Goal: Task Accomplishment & Management: Manage account settings

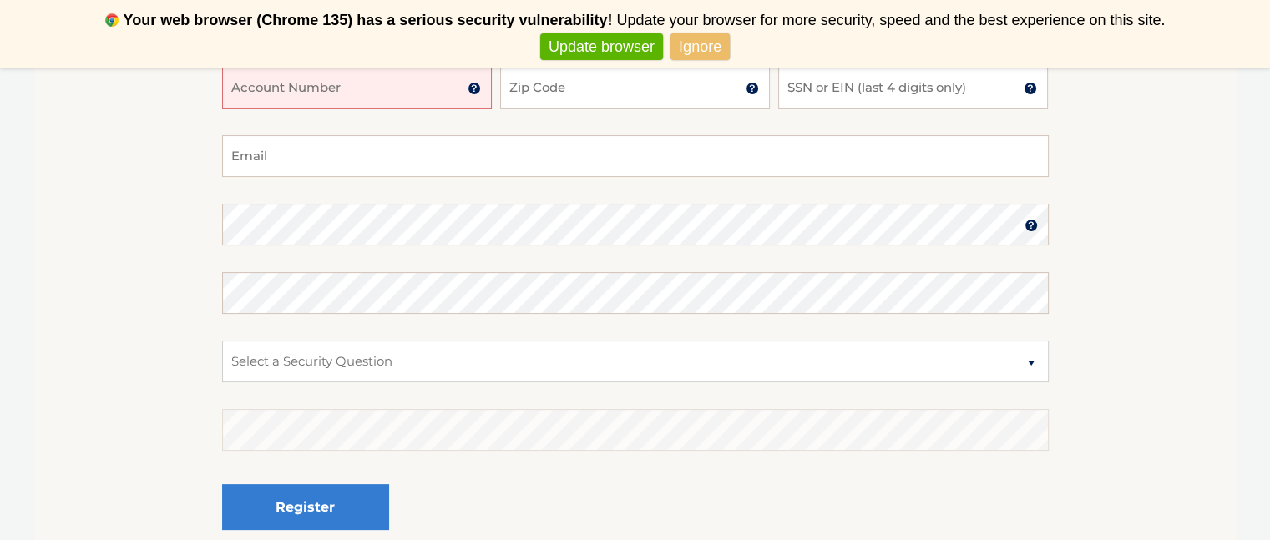
scroll to position [164, 0]
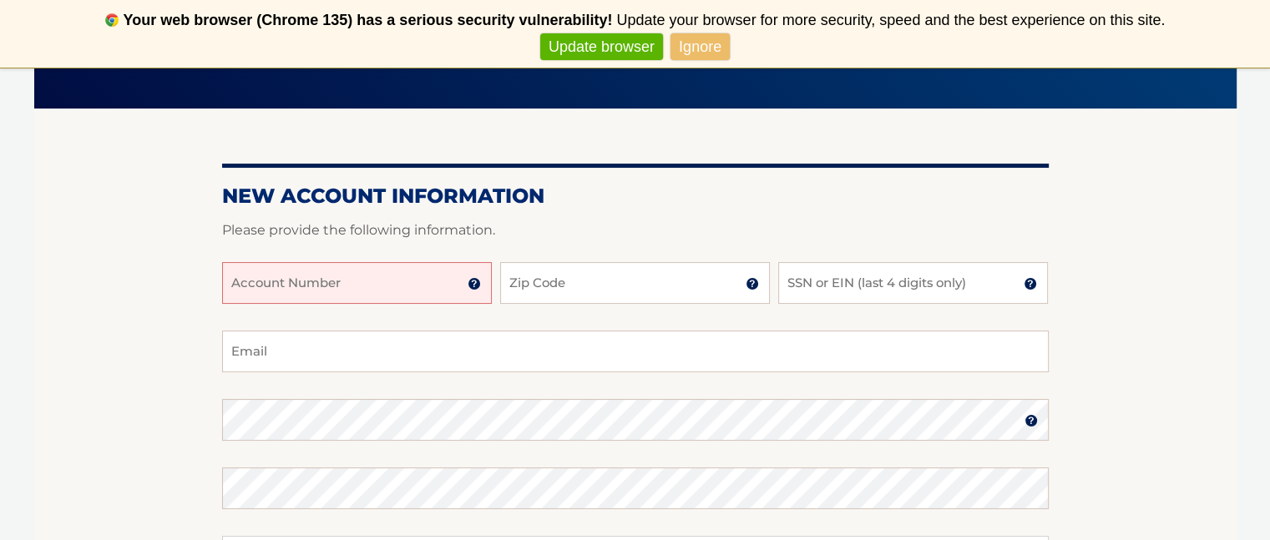
click at [397, 291] on input "Account Number" at bounding box center [357, 283] width 270 height 42
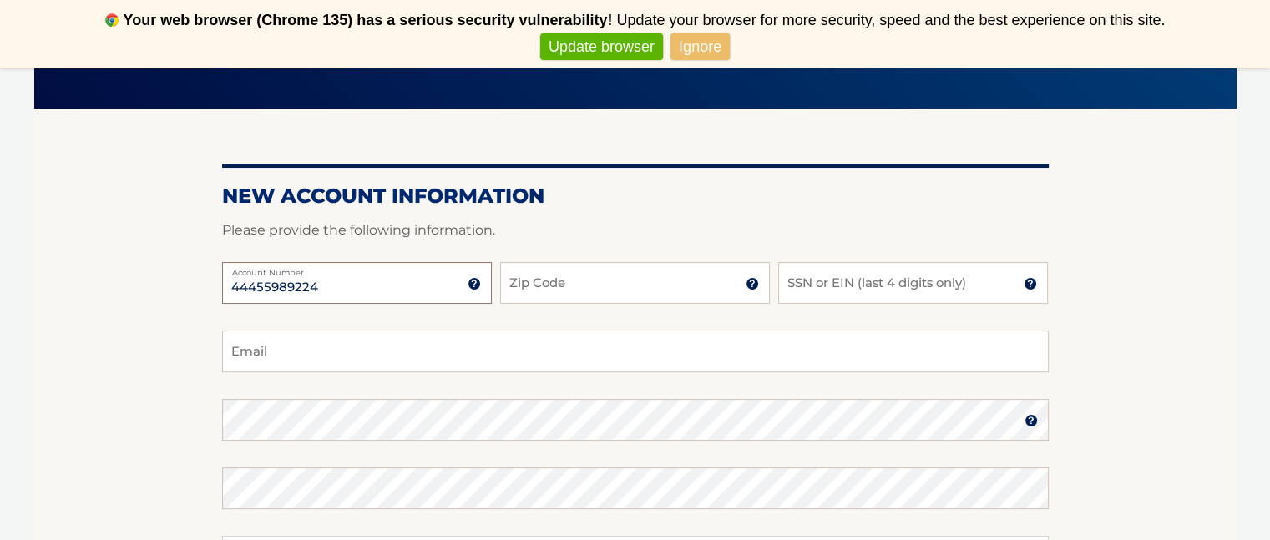
type input "44455989224"
click at [609, 286] on input "Zip Code" at bounding box center [635, 283] width 270 height 42
type input "10309"
click at [973, 293] on input "SSN or EIN (last 4 digits only)" at bounding box center [913, 283] width 270 height 42
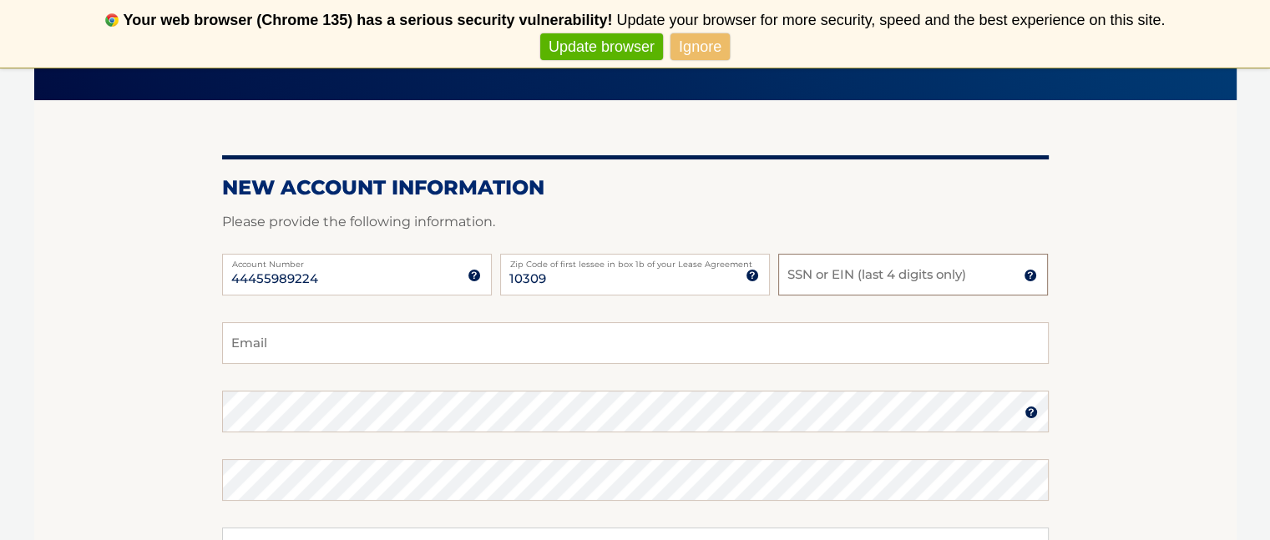
scroll to position [172, 0]
type input "2535"
click at [459, 351] on input "Email" at bounding box center [635, 343] width 827 height 42
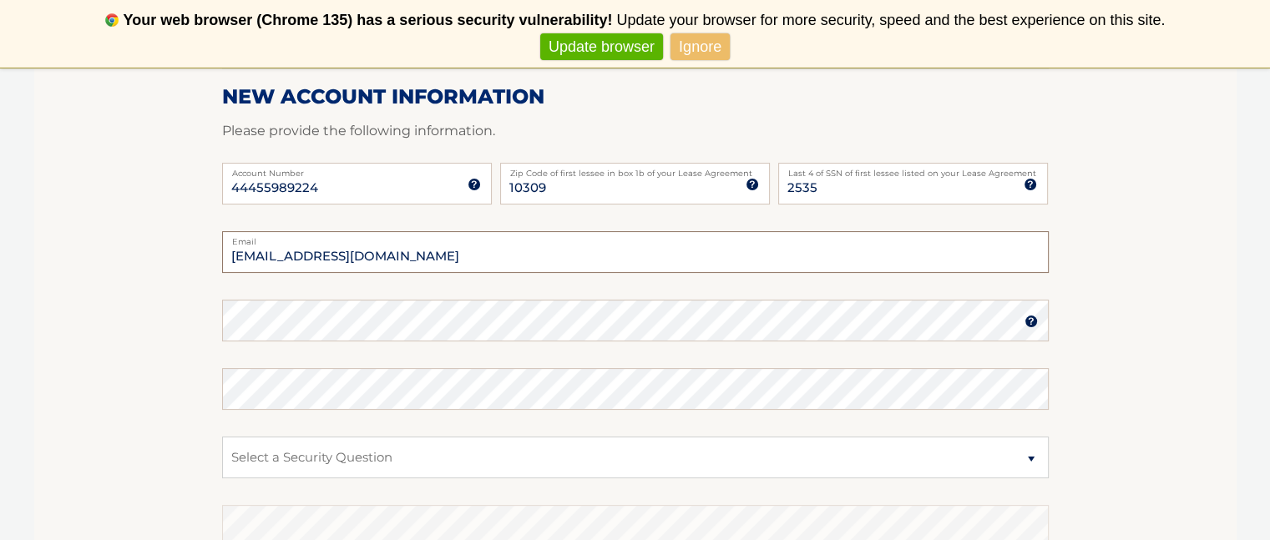
scroll to position [269, 0]
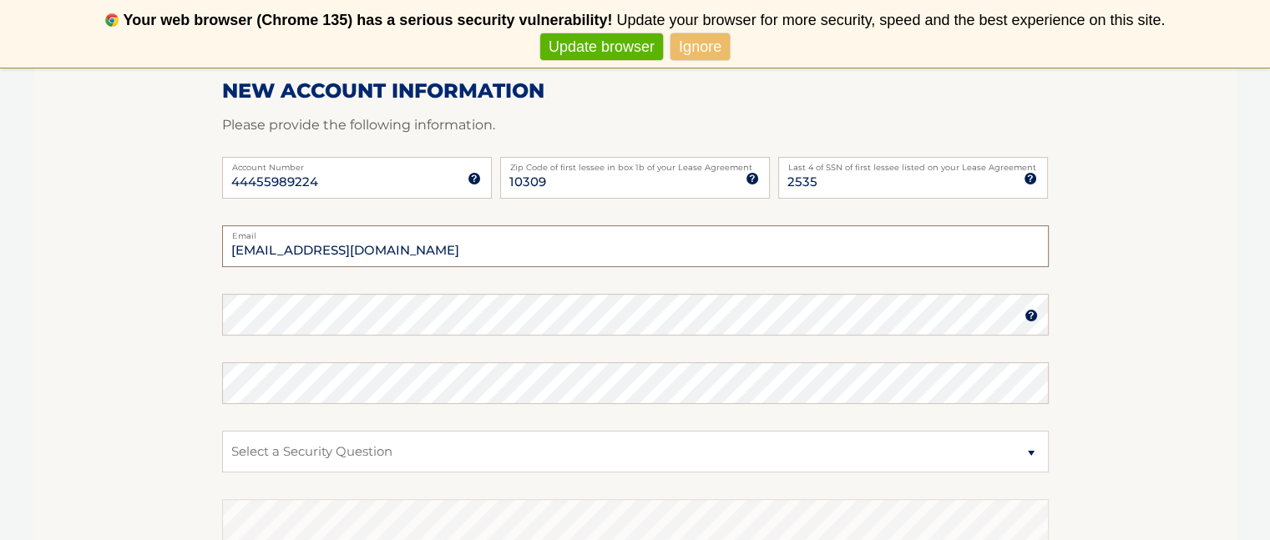
type input "[EMAIL_ADDRESS][DOMAIN_NAME]"
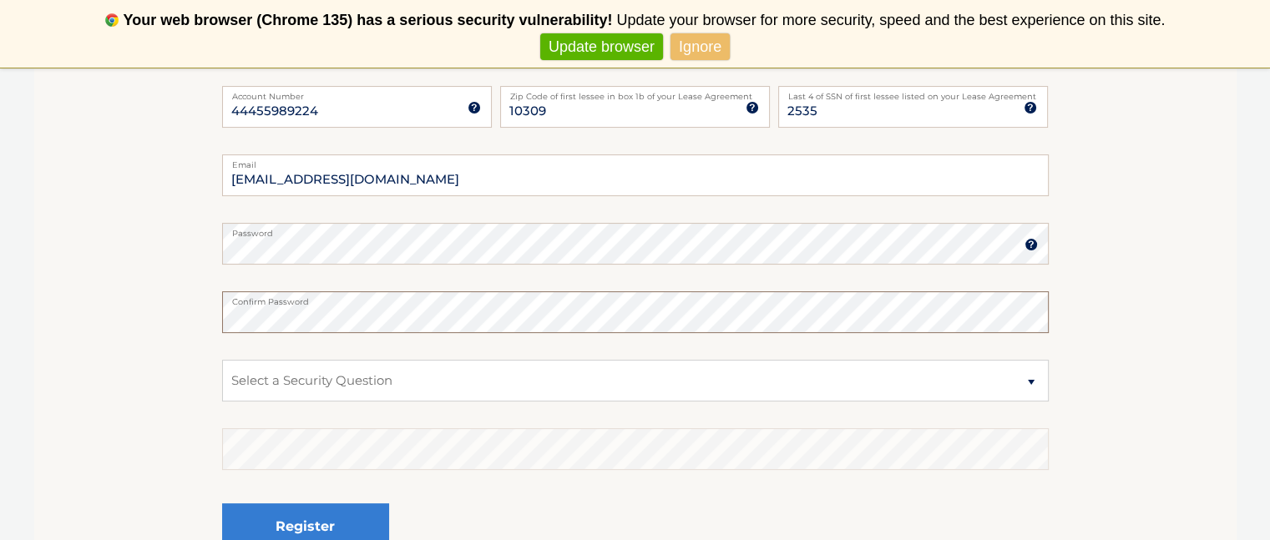
scroll to position [349, 0]
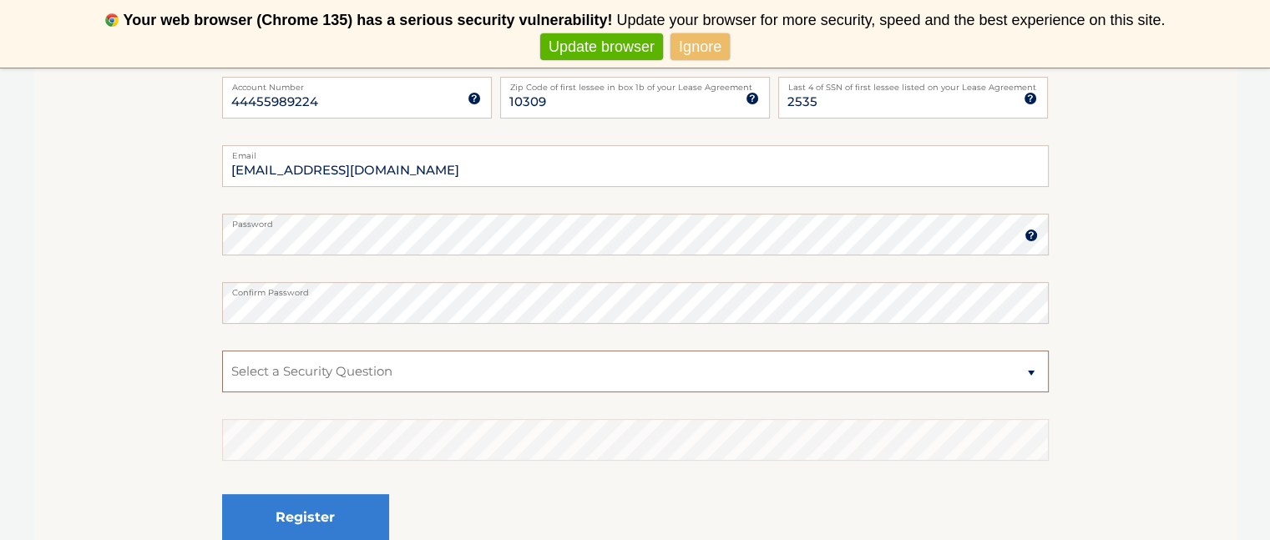
click at [429, 382] on select "Select a Security Question What was the name of your elementary school? What is…" at bounding box center [635, 372] width 827 height 42
select select "1"
click at [222, 351] on select "Select a Security Question What was the name of your elementary school? What is…" at bounding box center [635, 372] width 827 height 42
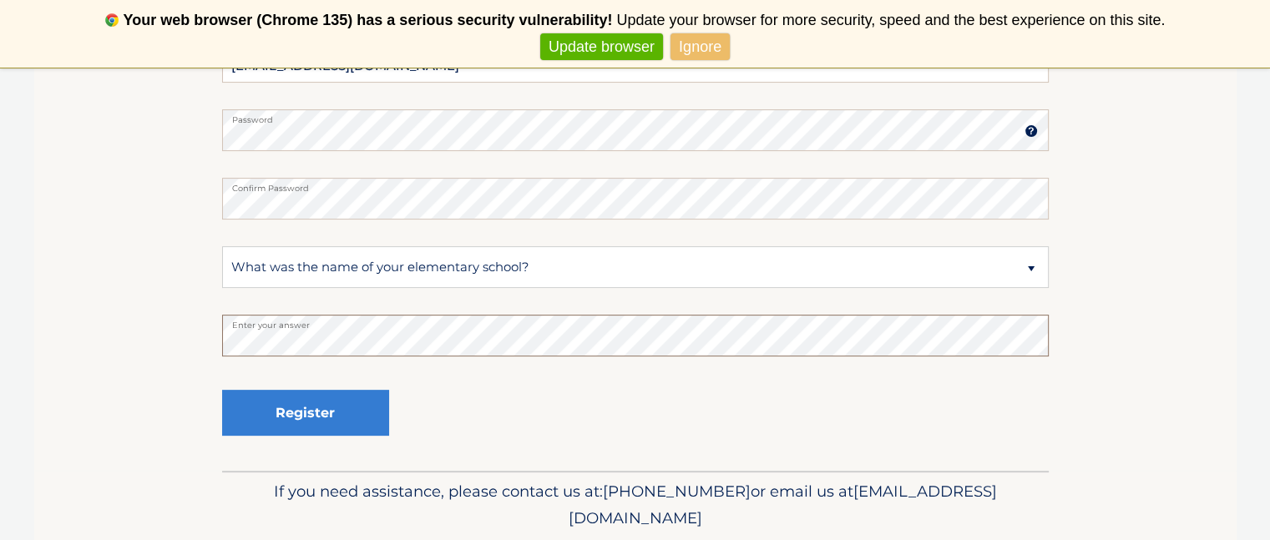
scroll to position [466, 0]
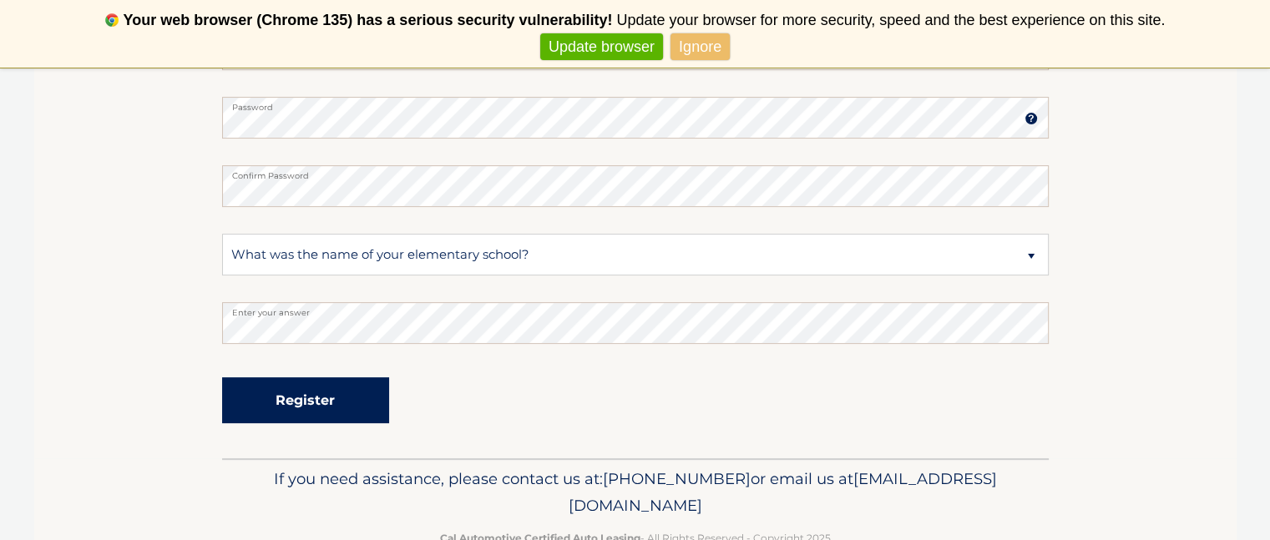
click at [314, 397] on button "Register" at bounding box center [305, 400] width 167 height 46
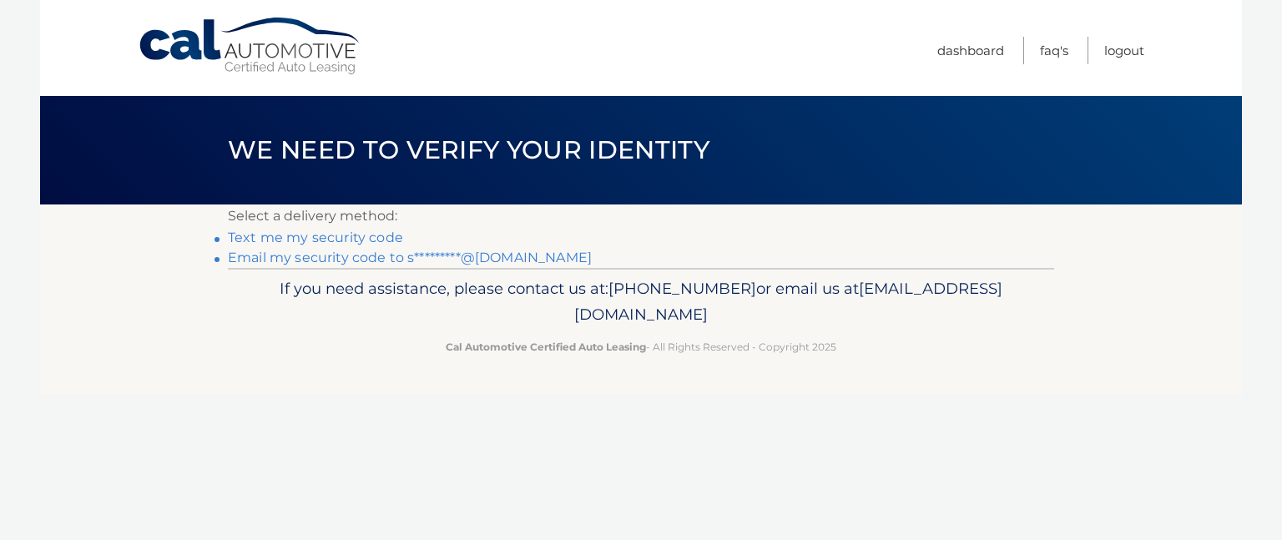
click at [301, 237] on link "Text me my security code" at bounding box center [315, 238] width 175 height 16
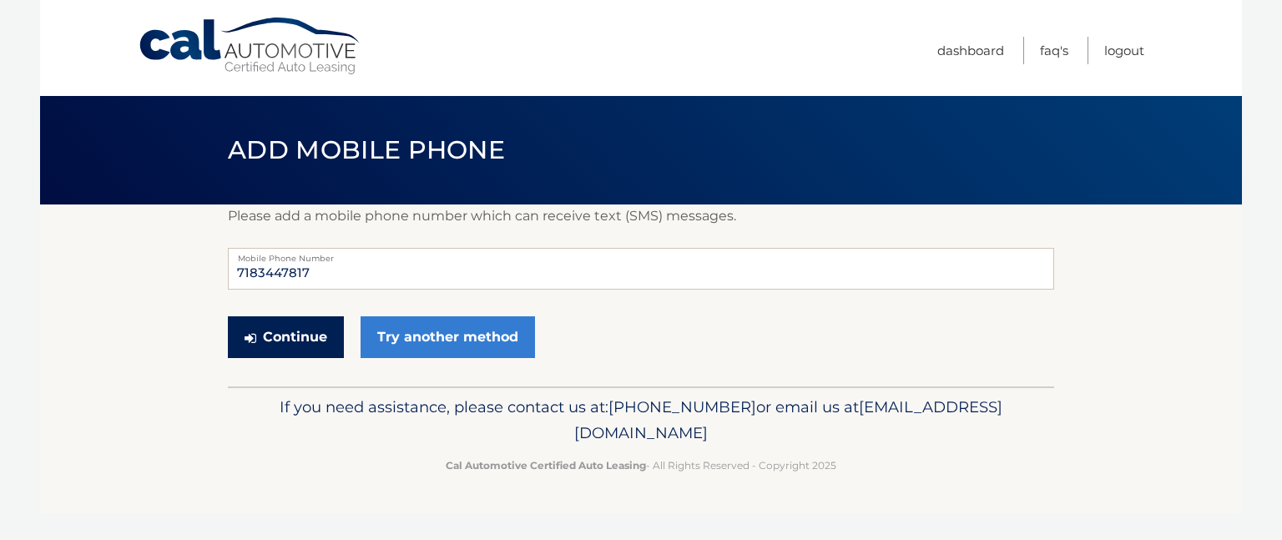
click at [286, 338] on button "Continue" at bounding box center [286, 337] width 116 height 42
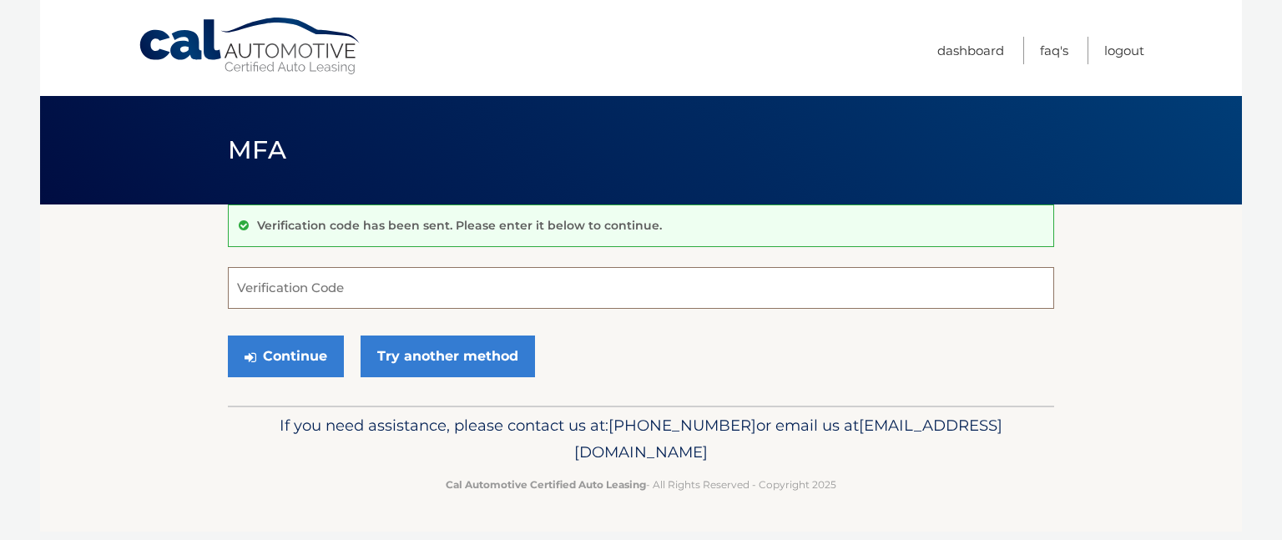
click at [346, 290] on input "Verification Code" at bounding box center [641, 288] width 827 height 42
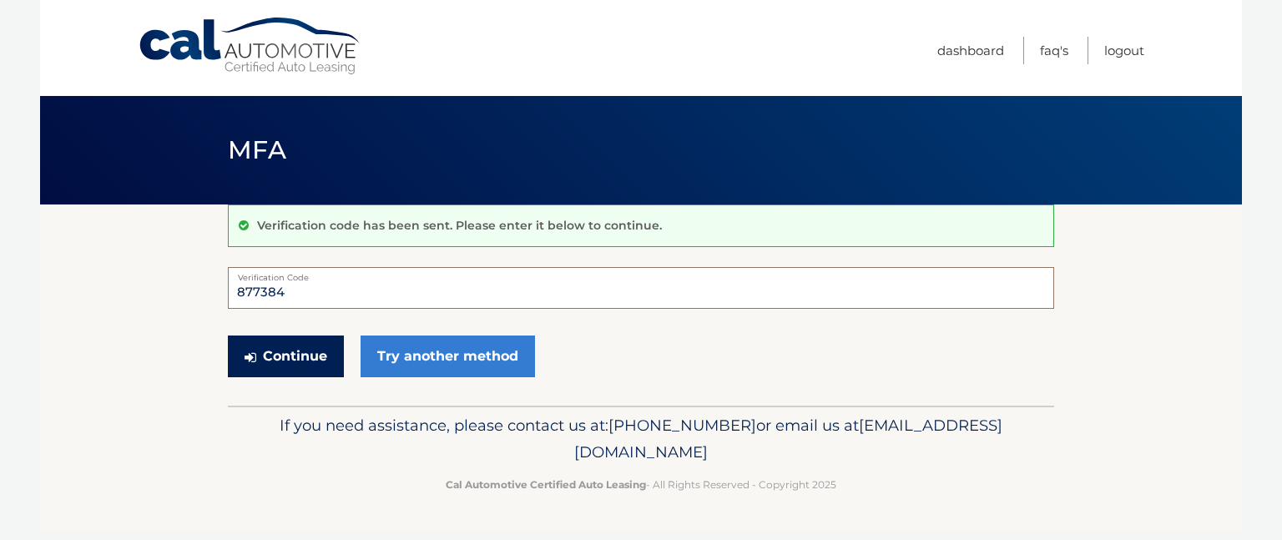
type input "877384"
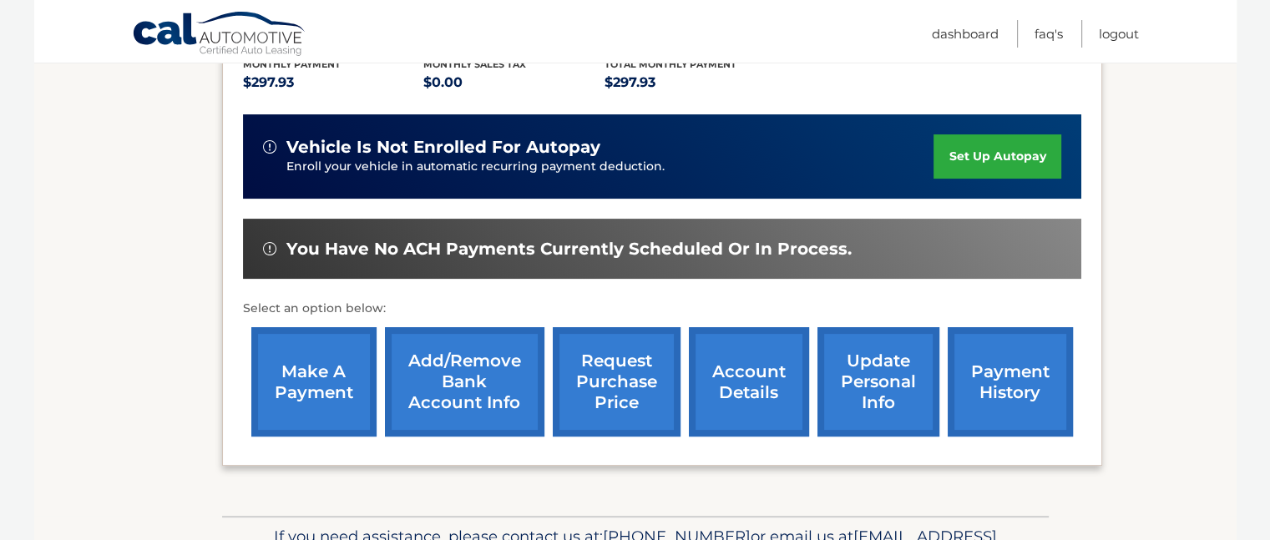
scroll to position [370, 0]
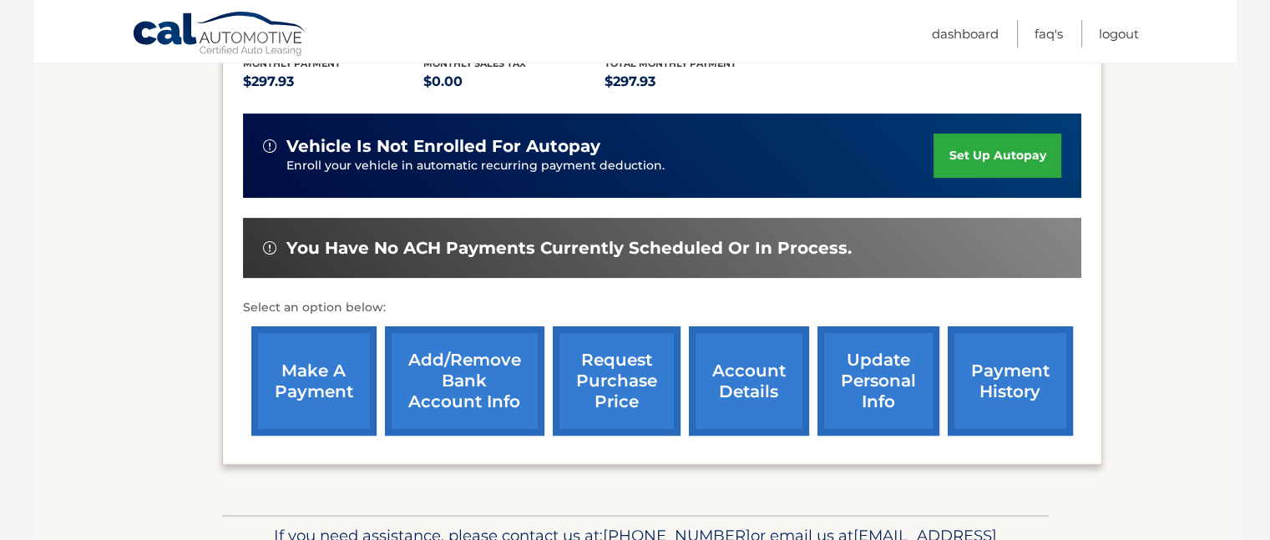
click at [750, 395] on link "account details" at bounding box center [749, 380] width 120 height 109
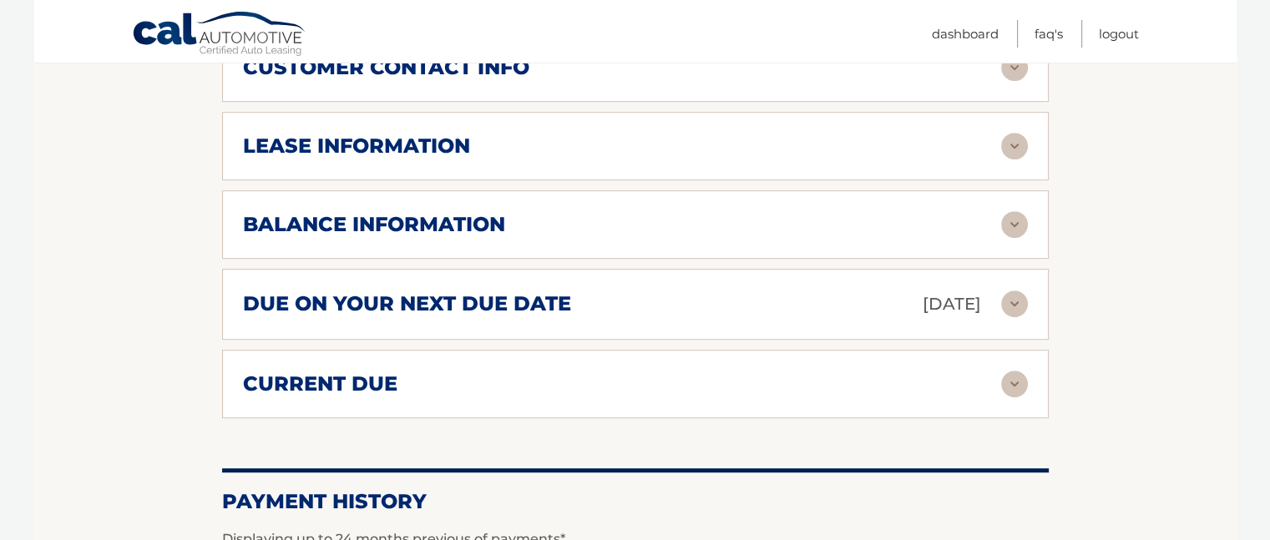
scroll to position [945, 0]
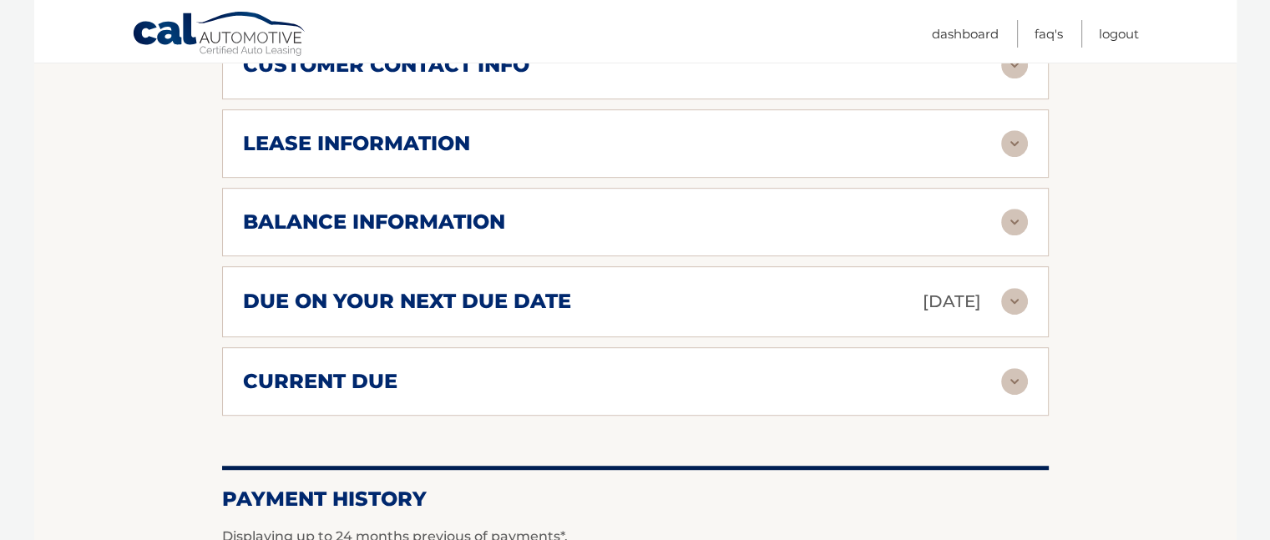
click at [1017, 368] on img at bounding box center [1014, 381] width 27 height 27
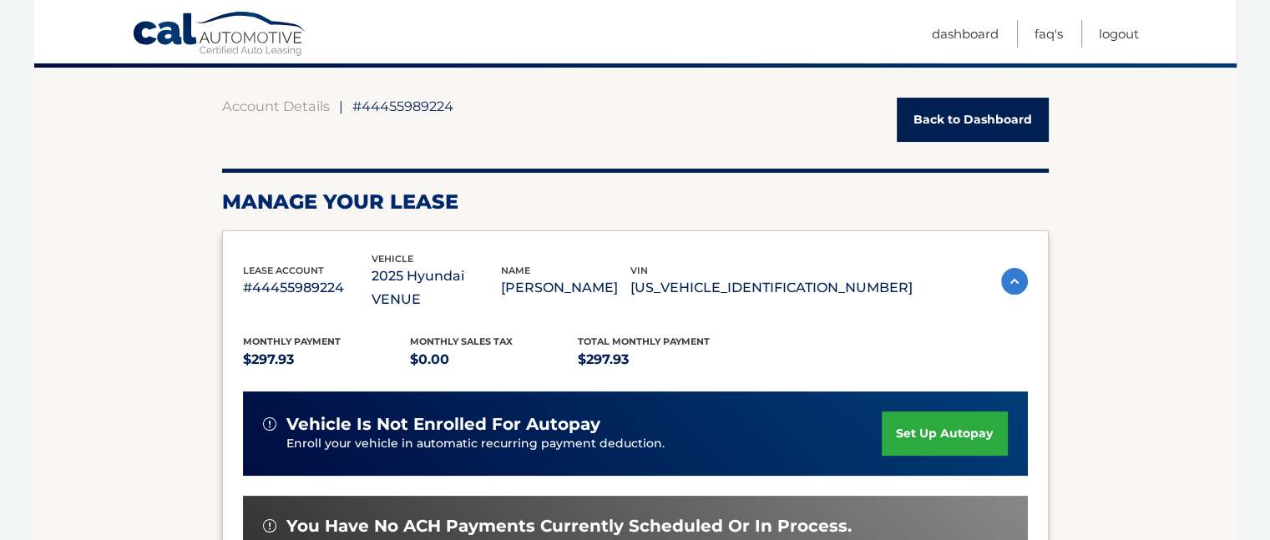
scroll to position [125, 0]
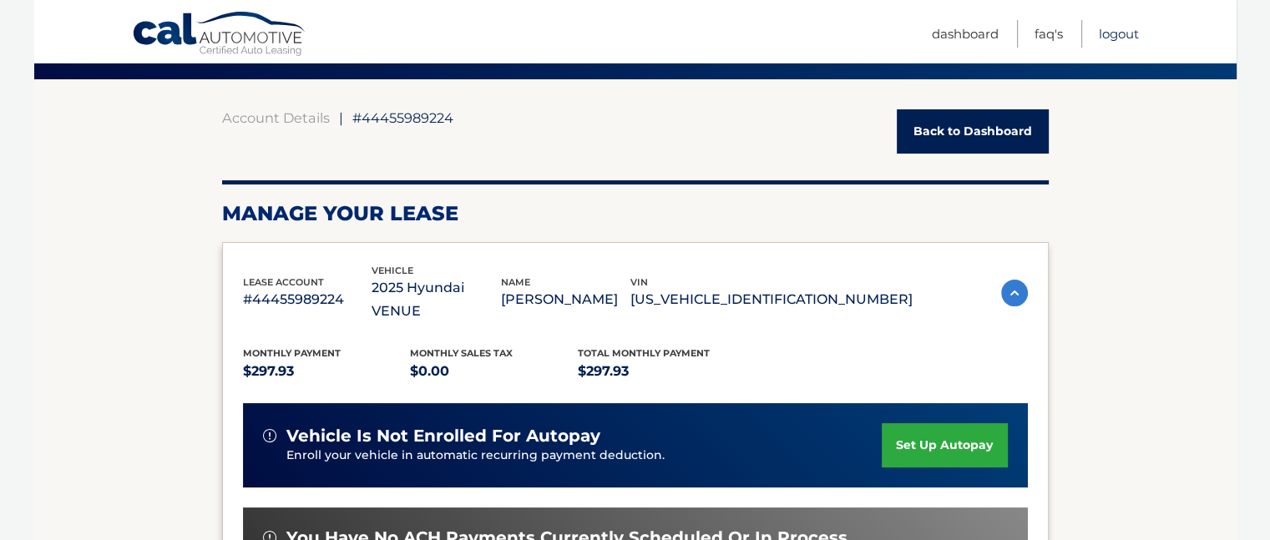
click at [1130, 31] on link "Logout" at bounding box center [1119, 34] width 40 height 28
